Goal: Check status: Check status

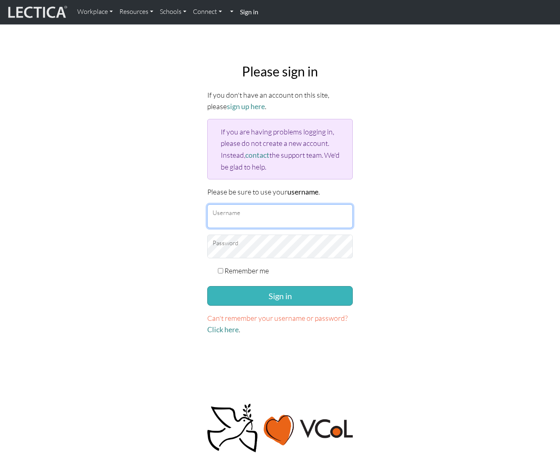
type input "snuffleumpagus"
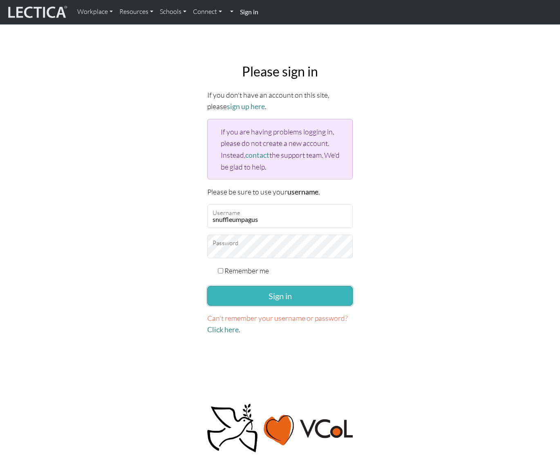
click at [272, 290] on button "Sign in" at bounding box center [280, 296] width 146 height 20
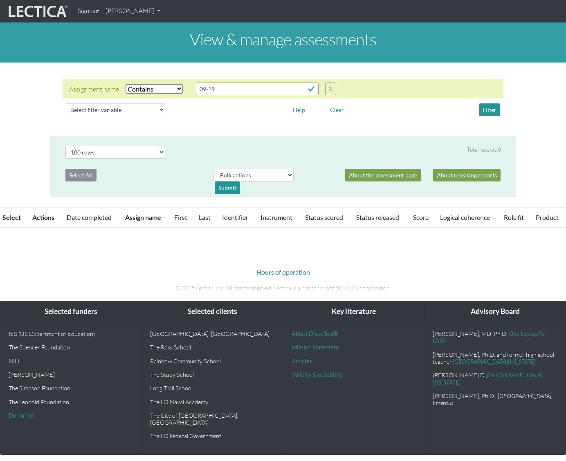
select select "icontains"
select select "100"
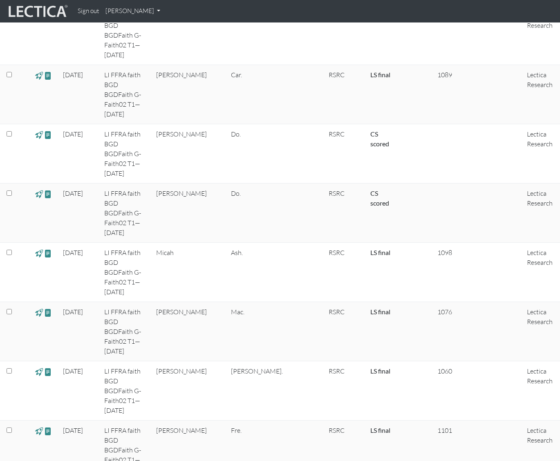
scroll to position [2941, 0]
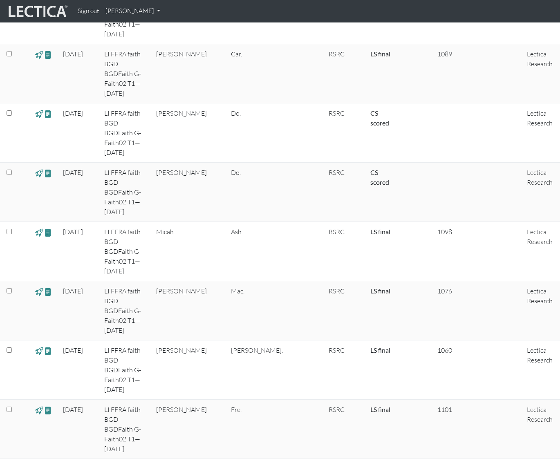
click at [140, 16] on link "[PERSON_NAME]" at bounding box center [132, 11] width 61 height 16
click at [130, 32] on link "My Profile" at bounding box center [143, 30] width 65 height 10
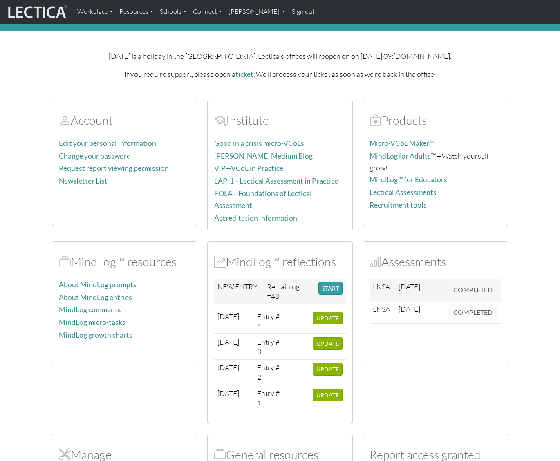
scroll to position [74, 0]
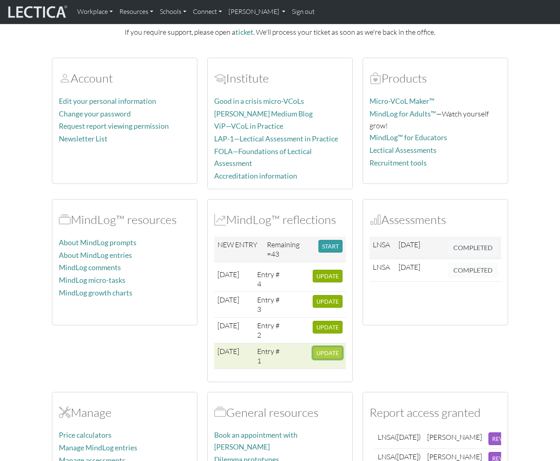
click at [323, 350] on span "UPDATE" at bounding box center [328, 353] width 22 height 7
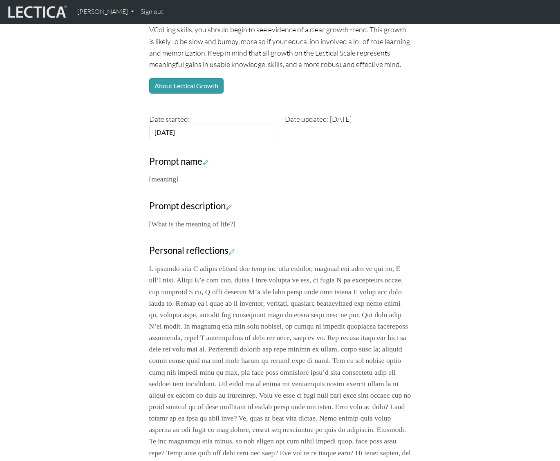
scroll to position [25, 0]
